Goal: Task Accomplishment & Management: Manage account settings

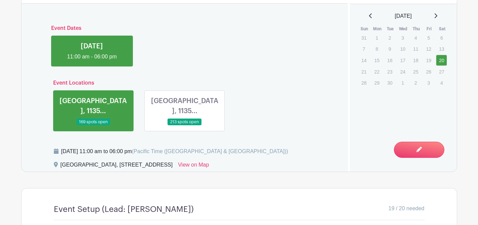
scroll to position [395, 0]
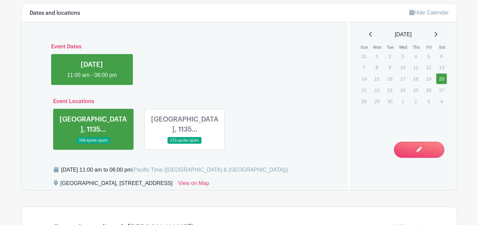
click at [185, 144] on link at bounding box center [185, 144] width 0 height 0
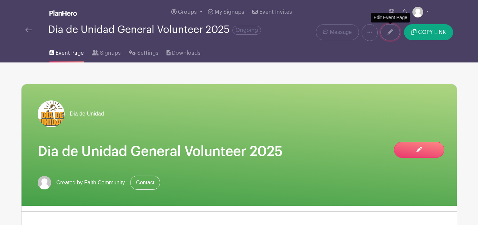
click at [393, 34] on link at bounding box center [390, 32] width 20 height 16
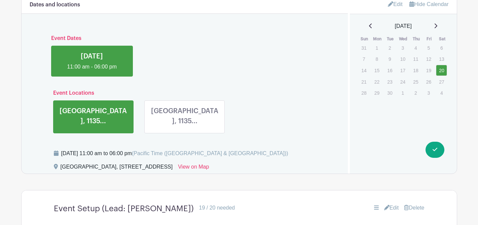
scroll to position [422, 0]
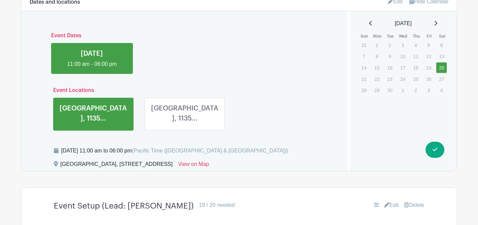
click at [185, 125] on link at bounding box center [185, 125] width 0 height 0
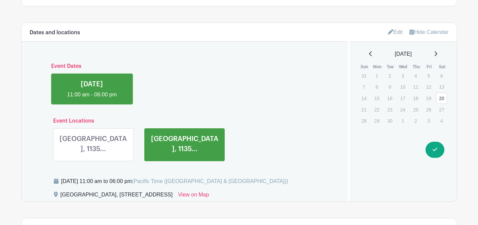
scroll to position [399, 0]
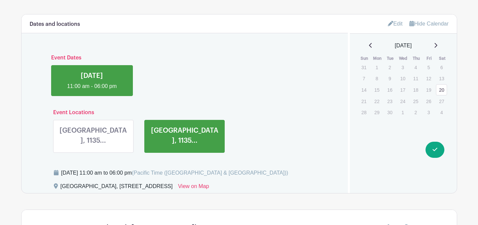
click at [395, 18] on link "Edit" at bounding box center [395, 23] width 15 height 11
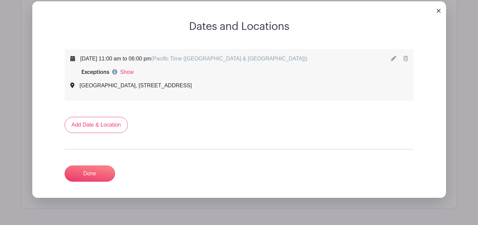
scroll to position [424, 0]
click at [71, 82] on icon at bounding box center [72, 84] width 4 height 5
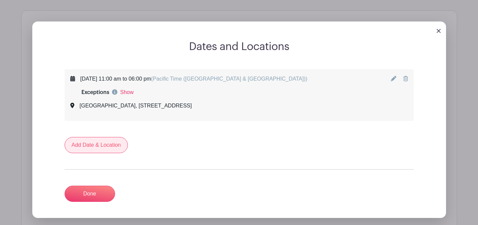
scroll to position [397, 0]
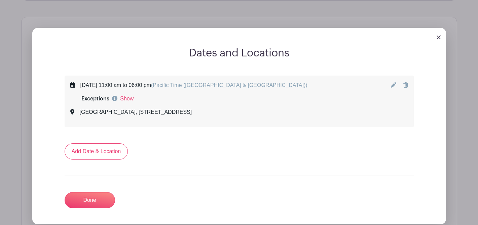
click at [391, 82] on link at bounding box center [394, 85] width 7 height 6
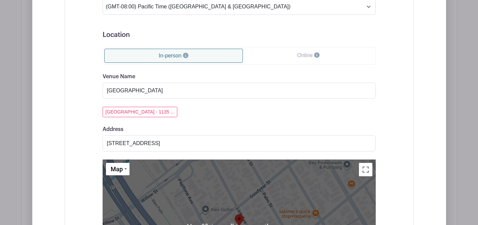
scroll to position [599, 0]
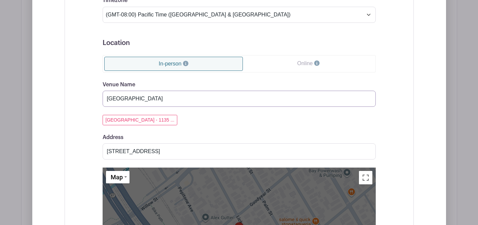
click at [179, 91] on input "[GEOGRAPHIC_DATA]" at bounding box center [239, 99] width 273 height 16
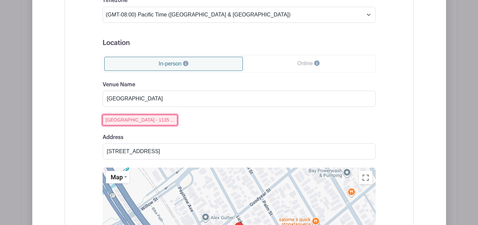
click at [144, 115] on button "[GEOGRAPHIC_DATA] - 1135 ..." at bounding box center [140, 120] width 75 height 10
click at [163, 91] on input "[GEOGRAPHIC_DATA]" at bounding box center [239, 99] width 273 height 16
click at [174, 91] on input "[GEOGRAPHIC_DATA]" at bounding box center [239, 99] width 273 height 16
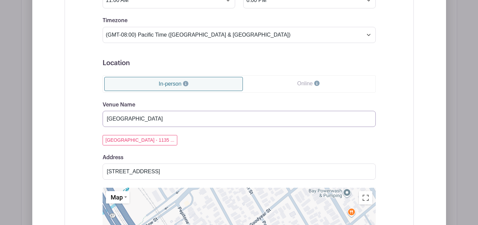
scroll to position [578, 0]
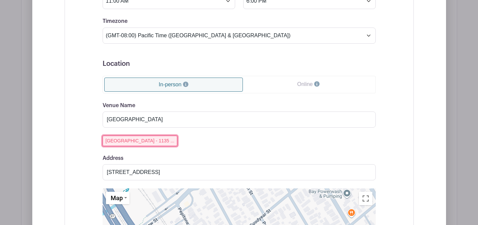
click at [146, 136] on button "[GEOGRAPHIC_DATA] - 1135 ..." at bounding box center [140, 141] width 75 height 10
click at [175, 164] on input "[STREET_ADDRESS]" at bounding box center [239, 172] width 273 height 16
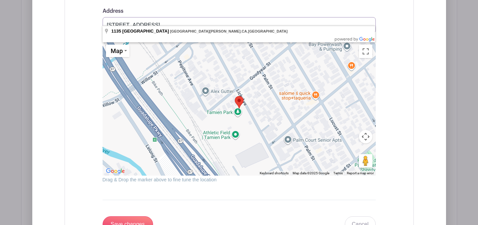
scroll to position [828, 0]
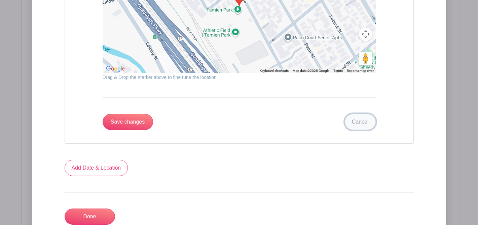
click at [355, 118] on link "Cancel" at bounding box center [360, 122] width 31 height 16
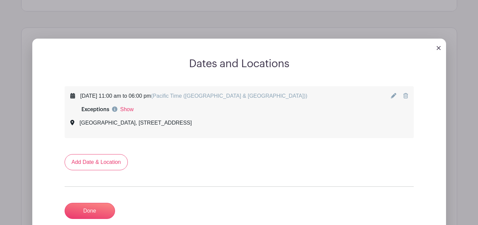
scroll to position [383, 0]
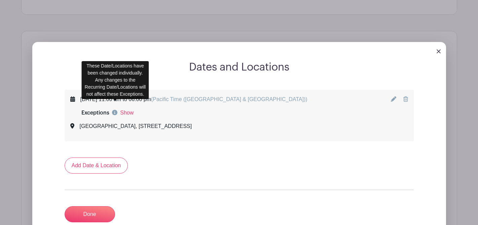
click at [114, 110] on icon at bounding box center [114, 112] width 5 height 5
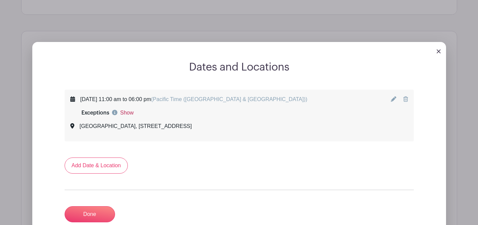
click at [126, 109] on link "Show" at bounding box center [126, 113] width 13 height 8
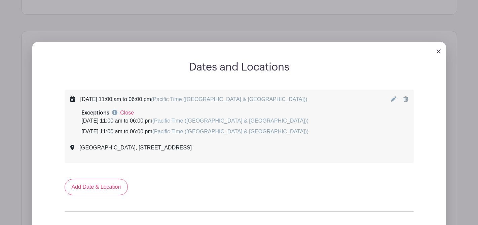
click at [282, 128] on div "[DATE] 11:00 am to 06:00 pm (Pacific Time ([GEOGRAPHIC_DATA] & [GEOGRAPHIC_DATA…" at bounding box center [194, 132] width 227 height 8
click at [394, 97] on icon at bounding box center [393, 99] width 5 height 5
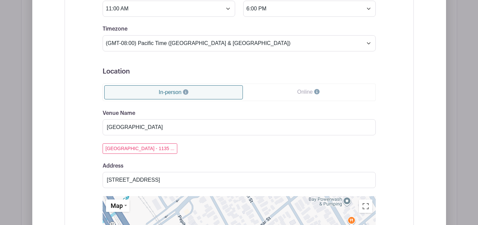
scroll to position [581, 0]
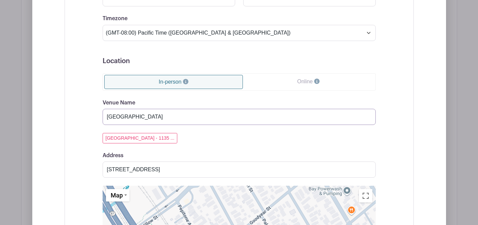
click at [270, 109] on input "[GEOGRAPHIC_DATA]" at bounding box center [239, 117] width 273 height 16
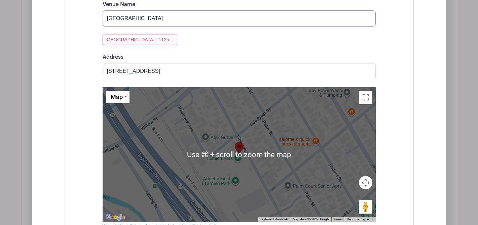
scroll to position [678, 0]
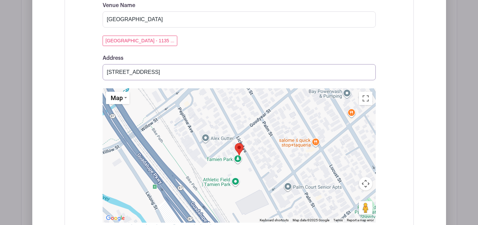
click at [367, 64] on input "[STREET_ADDRESS]" at bounding box center [239, 72] width 273 height 16
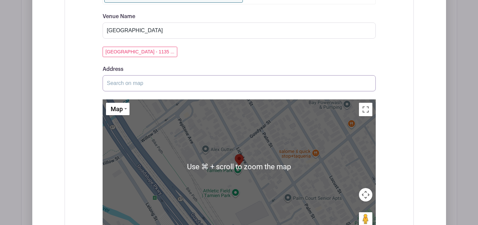
scroll to position [656, 0]
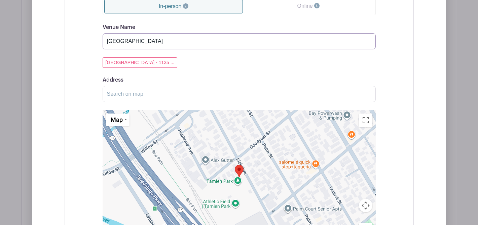
drag, startPoint x: 144, startPoint y: 54, endPoint x: 155, endPoint y: 34, distance: 23.5
click at [155, 34] on input "[GEOGRAPHIC_DATA]" at bounding box center [239, 41] width 273 height 16
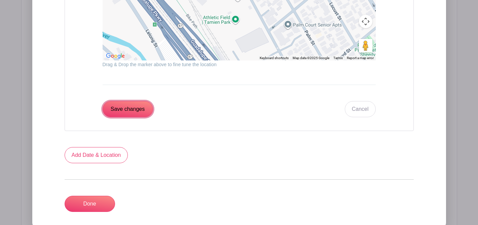
click at [134, 104] on input "Save changes" at bounding box center [128, 109] width 50 height 16
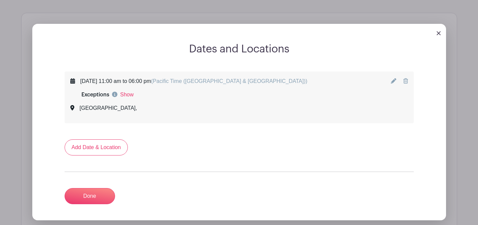
scroll to position [370, 0]
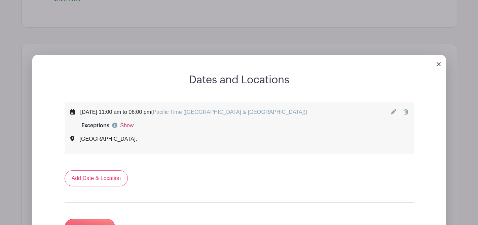
click at [131, 122] on link "Show" at bounding box center [126, 126] width 13 height 8
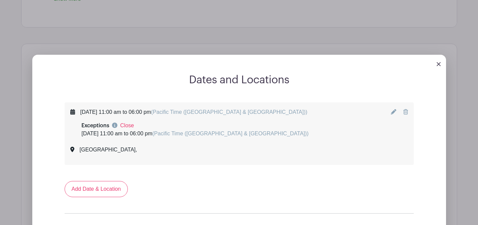
click at [131, 122] on link "Close" at bounding box center [127, 126] width 14 height 8
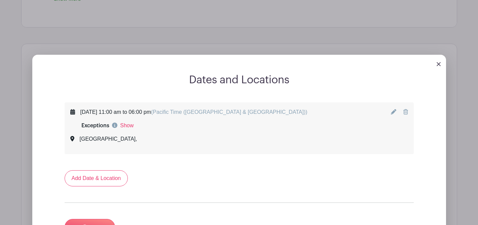
click at [436, 62] on img at bounding box center [438, 64] width 4 height 4
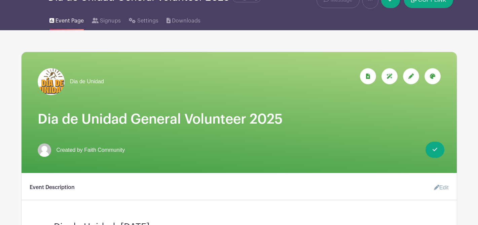
scroll to position [39, 0]
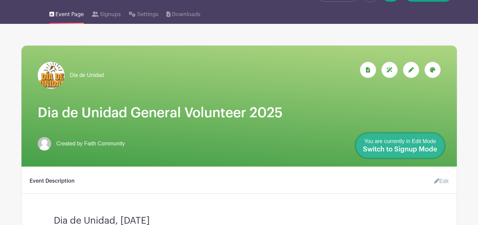
click at [436, 147] on span "Switch to Signup Mode" at bounding box center [400, 149] width 74 height 7
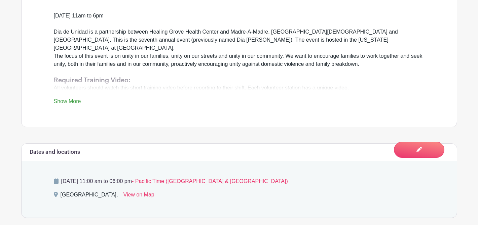
scroll to position [246, 0]
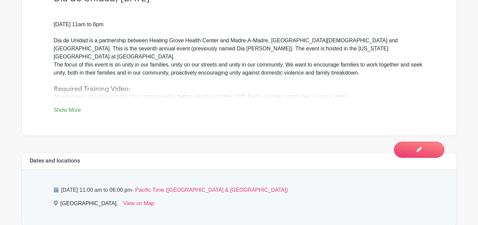
click at [78, 107] on link "Show More" at bounding box center [67, 111] width 27 height 8
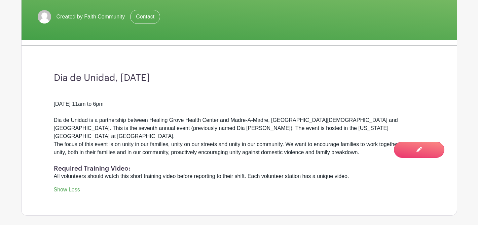
scroll to position [166, 0]
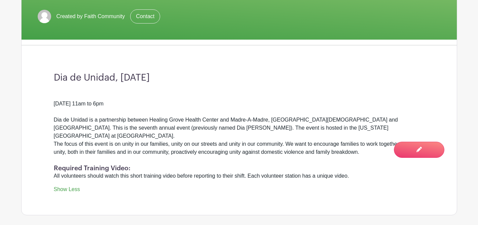
click at [71, 187] on link "Show Less" at bounding box center [67, 191] width 26 height 8
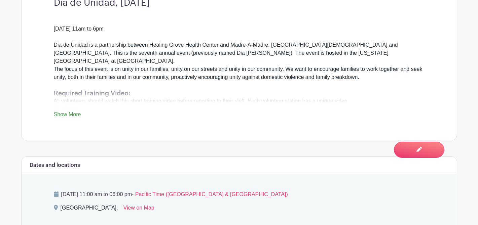
scroll to position [312, 0]
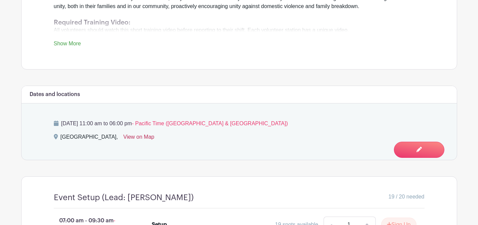
click at [123, 133] on link "View on Map" at bounding box center [138, 138] width 31 height 11
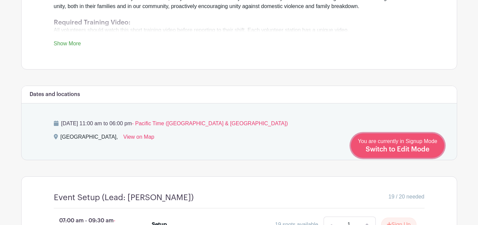
click at [404, 147] on span "Switch to Edit Mode" at bounding box center [397, 149] width 64 height 7
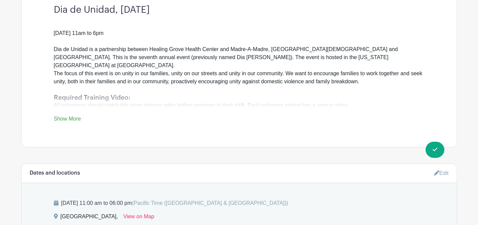
scroll to position [256, 0]
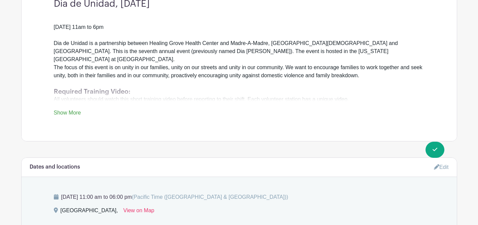
click at [70, 110] on link "Show More" at bounding box center [67, 114] width 27 height 8
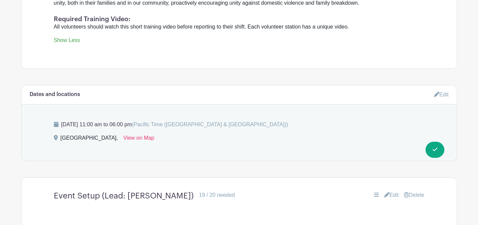
scroll to position [355, 0]
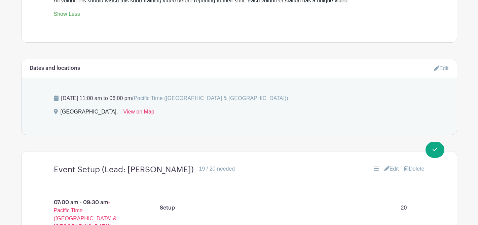
click at [437, 63] on link "Edit" at bounding box center [441, 68] width 15 height 11
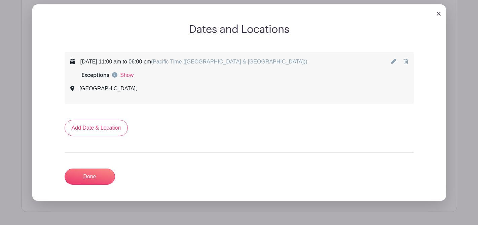
scroll to position [421, 0]
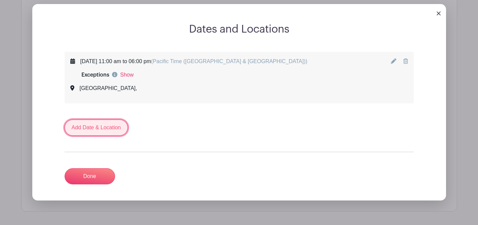
click at [97, 120] on link "Add Date & Location" at bounding box center [97, 128] width 64 height 16
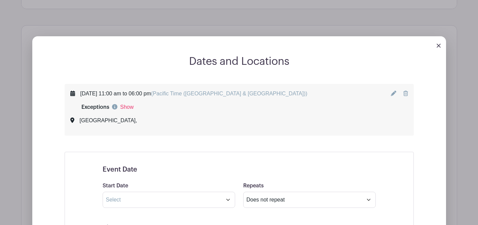
scroll to position [373, 0]
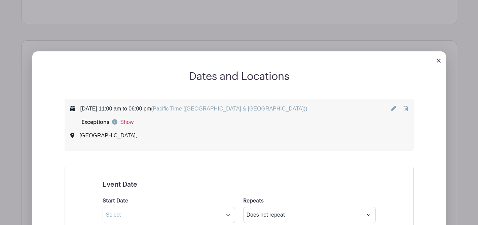
click at [123, 118] on link "Show" at bounding box center [126, 122] width 13 height 8
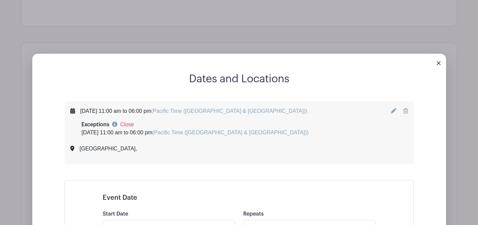
scroll to position [381, 0]
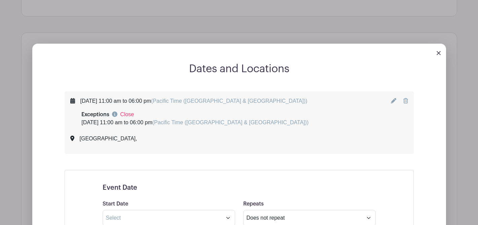
click at [392, 98] on icon at bounding box center [393, 100] width 5 height 5
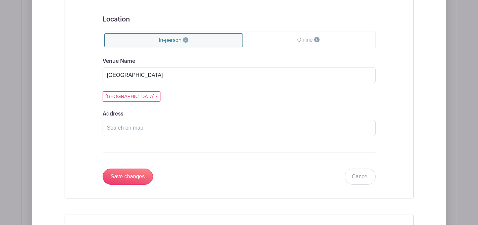
scroll to position [625, 0]
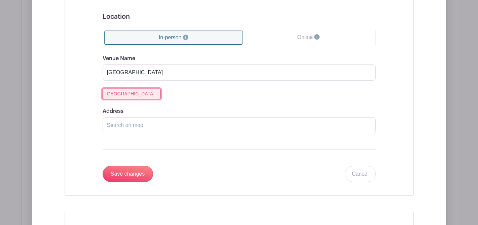
click at [115, 89] on button "[GEOGRAPHIC_DATA] -" at bounding box center [132, 94] width 58 height 10
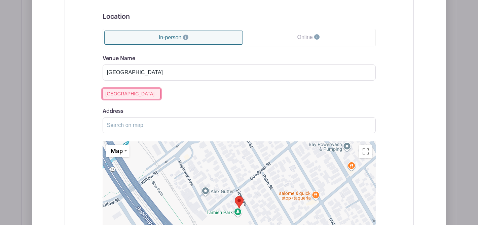
click at [132, 89] on button "[GEOGRAPHIC_DATA] -" at bounding box center [132, 94] width 58 height 10
click at [157, 65] on input "[GEOGRAPHIC_DATA]" at bounding box center [239, 73] width 273 height 16
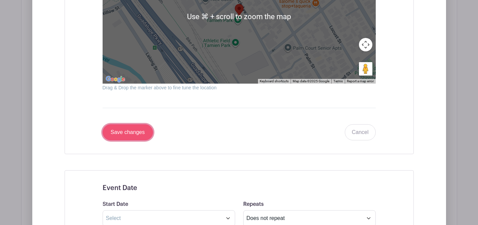
click at [138, 128] on input "Save changes" at bounding box center [128, 132] width 50 height 16
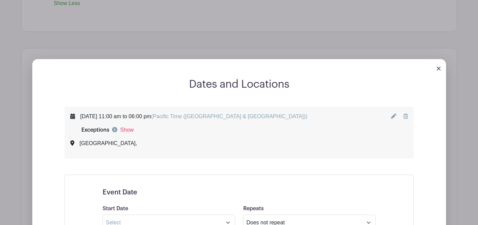
scroll to position [279, 0]
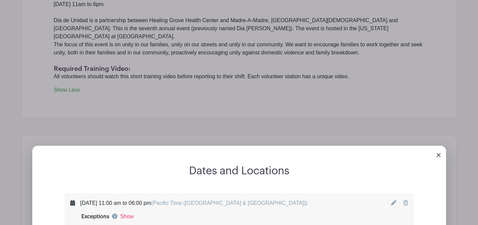
click at [437, 153] on img at bounding box center [438, 155] width 4 height 4
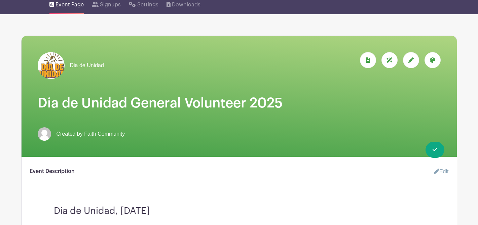
scroll to position [0, 0]
